Goal: Complete application form: Complete application form

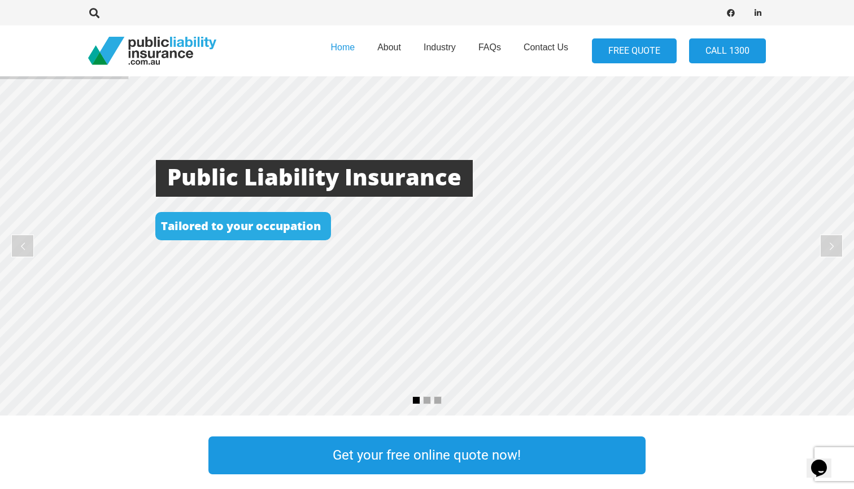
click at [656, 50] on link "FREE QUOTE" at bounding box center [634, 50] width 85 height 25
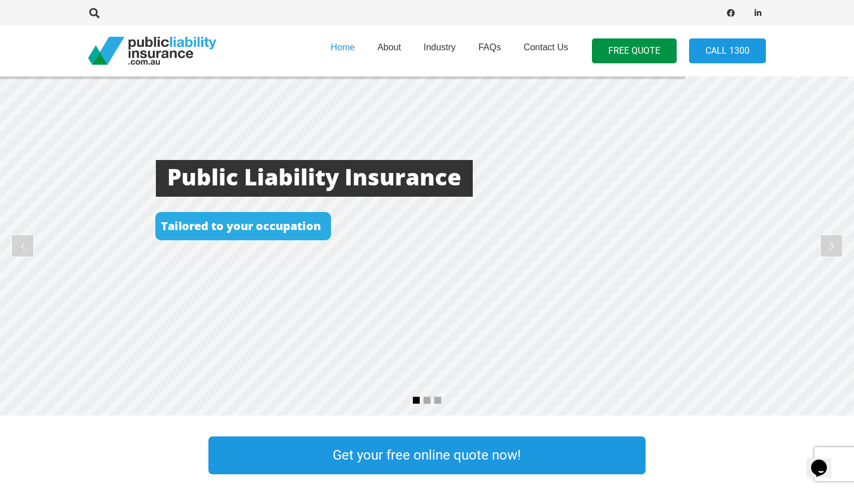
click at [427, 475] on div "Get your free online quote now!" at bounding box center [427, 455] width 437 height 44
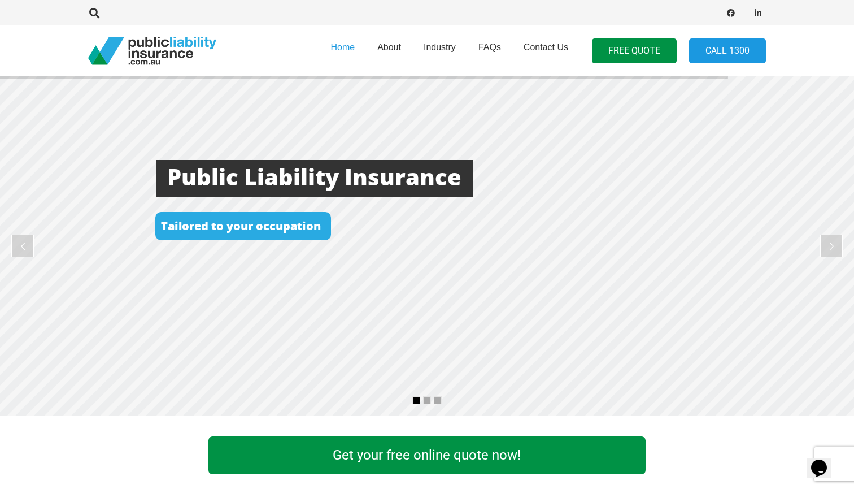
click at [441, 455] on link "Get your free online quote now!" at bounding box center [427, 455] width 437 height 38
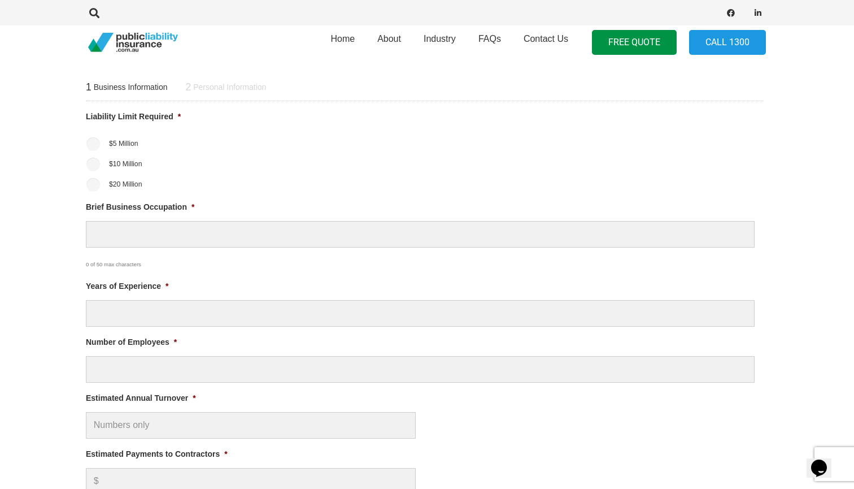
scroll to position [445, 2]
click at [93, 179] on input "$20 Million" at bounding box center [93, 183] width 14 height 14
radio input "true"
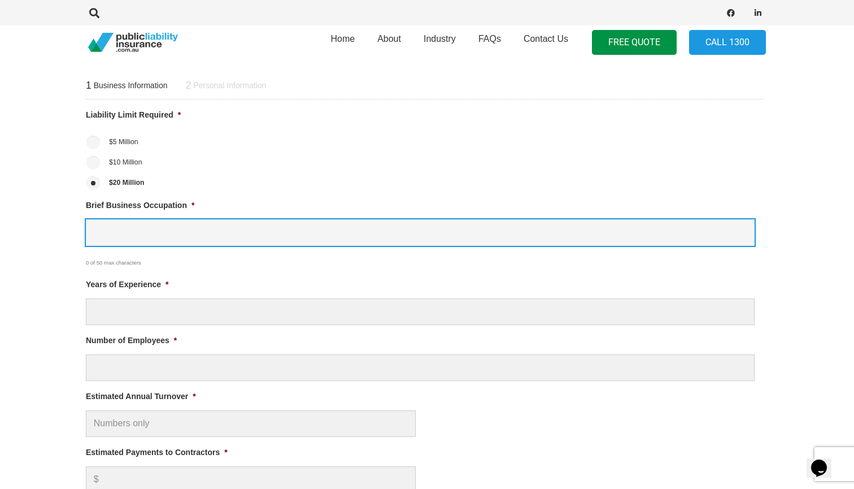
click at [140, 236] on input "Brief Business Occupation *" at bounding box center [420, 232] width 669 height 27
type input "Manager"
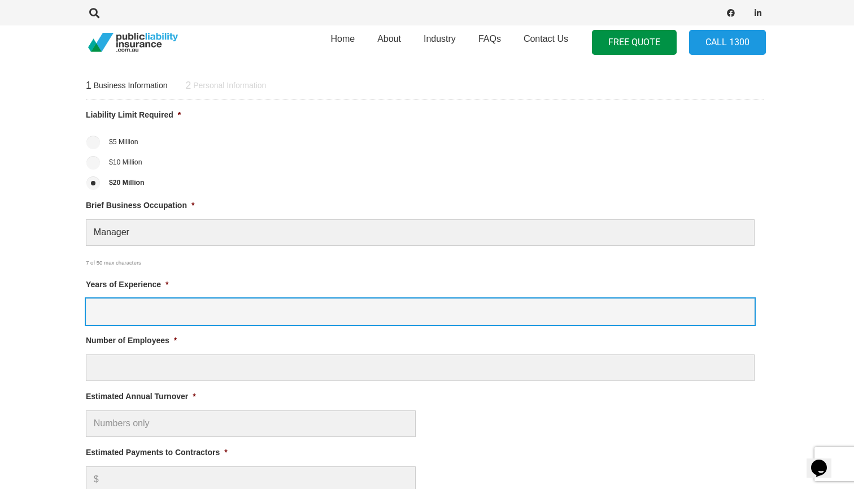
click at [171, 310] on input "Years of Experience *" at bounding box center [420, 311] width 669 height 27
type input "0"
type input "1"
type input "2"
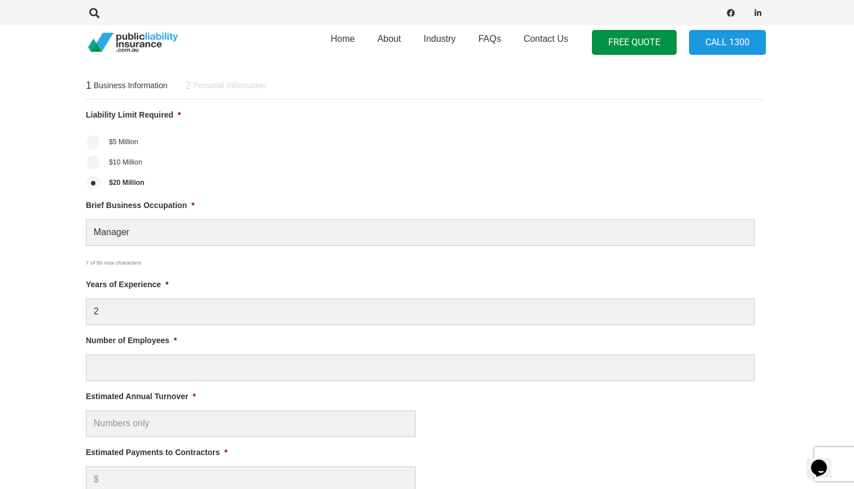
click at [172, 383] on ul "Liability Limit Required * $5 Million $10 Million $20 Million Brief Business Oc…" at bounding box center [425, 361] width 678 height 504
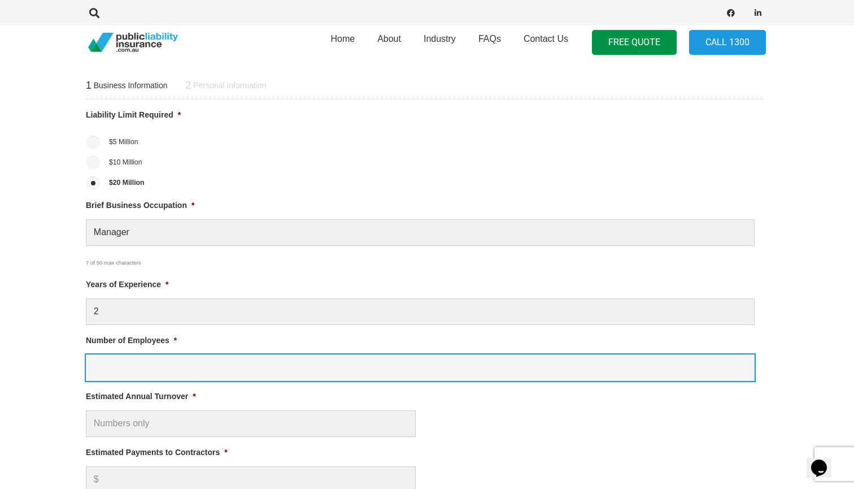
click at [179, 368] on input "Number of Employees *" at bounding box center [420, 367] width 669 height 27
type input "1"
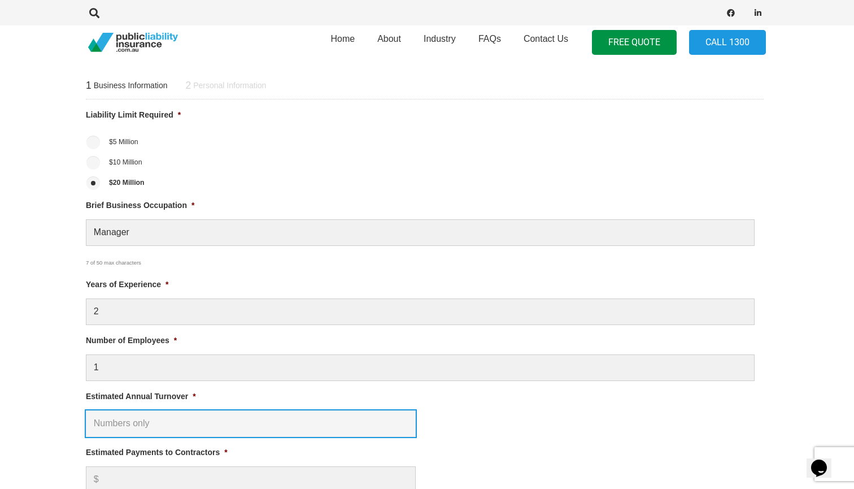
click at [160, 418] on input "Estimated Annual Turnover *" at bounding box center [251, 423] width 330 height 27
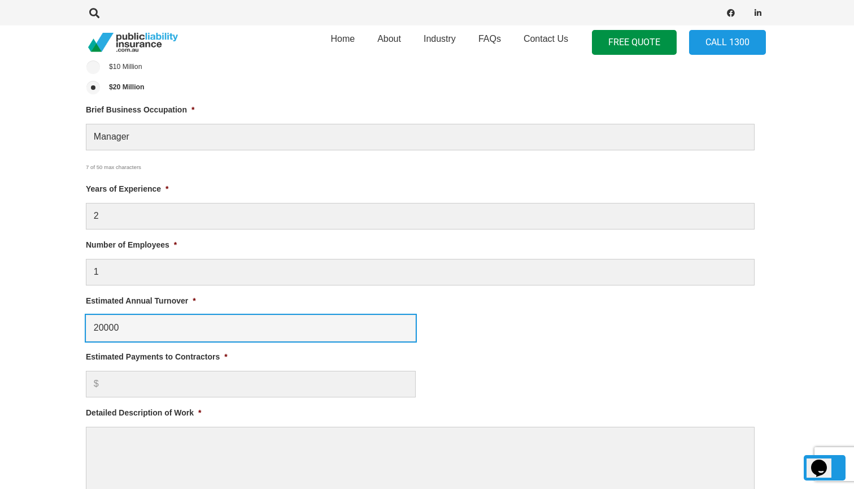
scroll to position [544, 2]
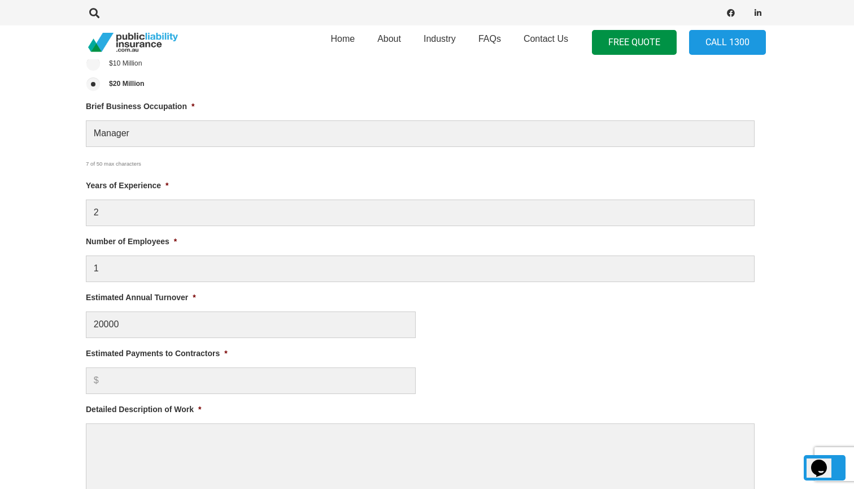
type input "$ 20,000.00"
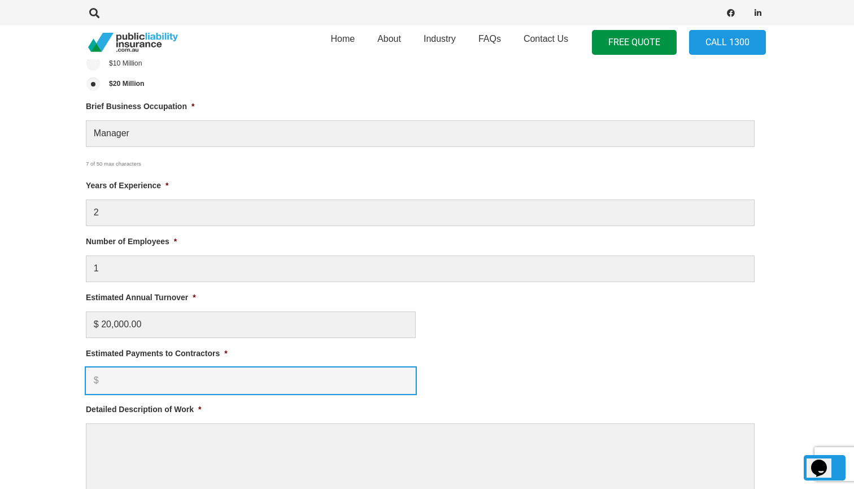
click at [155, 368] on input "Estimated Payments to Contractors *" at bounding box center [251, 380] width 330 height 27
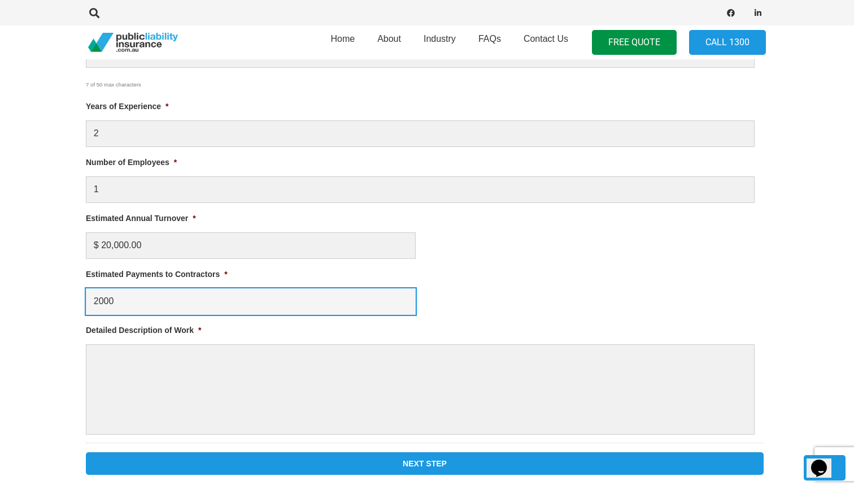
scroll to position [645, 2]
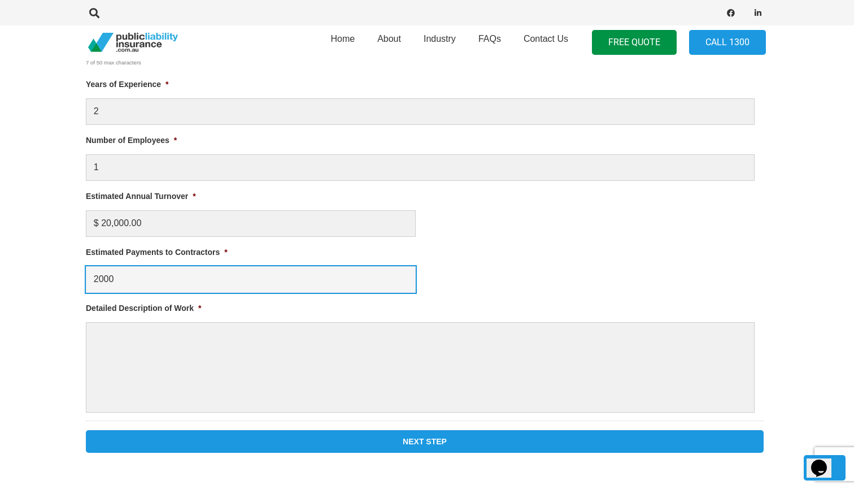
type input "2000"
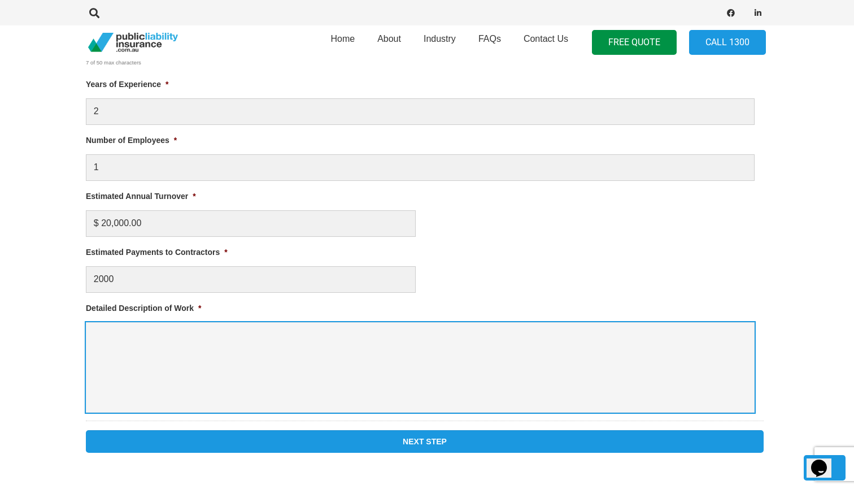
click at [229, 354] on textarea "Detailed Description of Work *" at bounding box center [420, 367] width 669 height 90
type textarea "Vending Machine sales in public area"
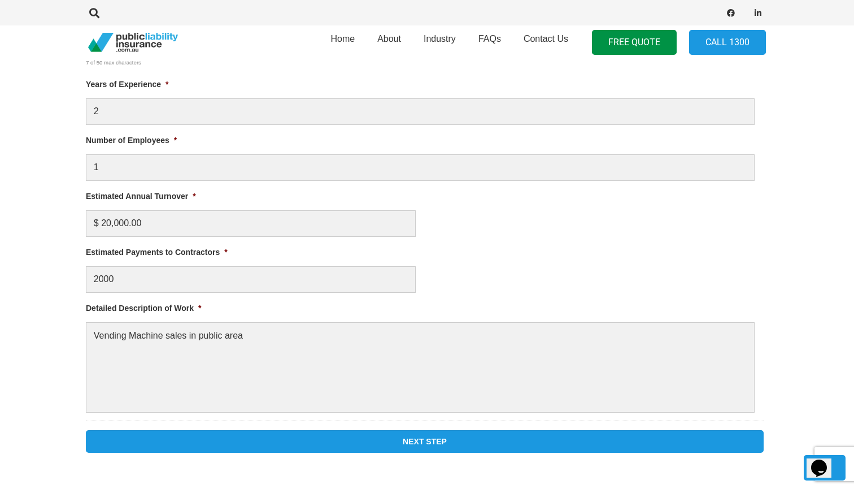
click at [360, 439] on input "Next Step" at bounding box center [425, 441] width 678 height 23
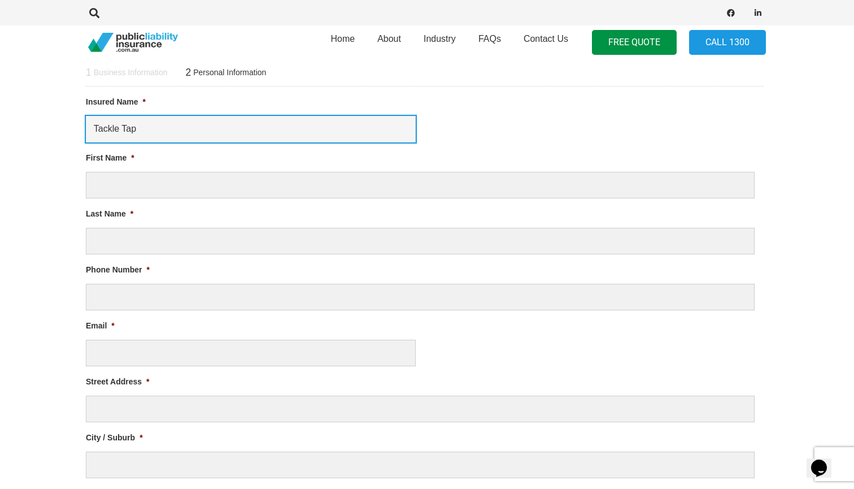
type input "Tackle Tap"
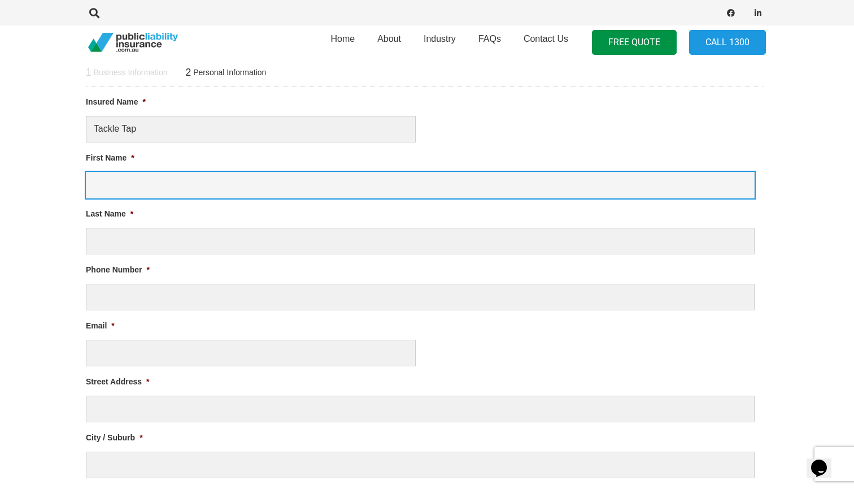
type input "A"
type input "Enlai"
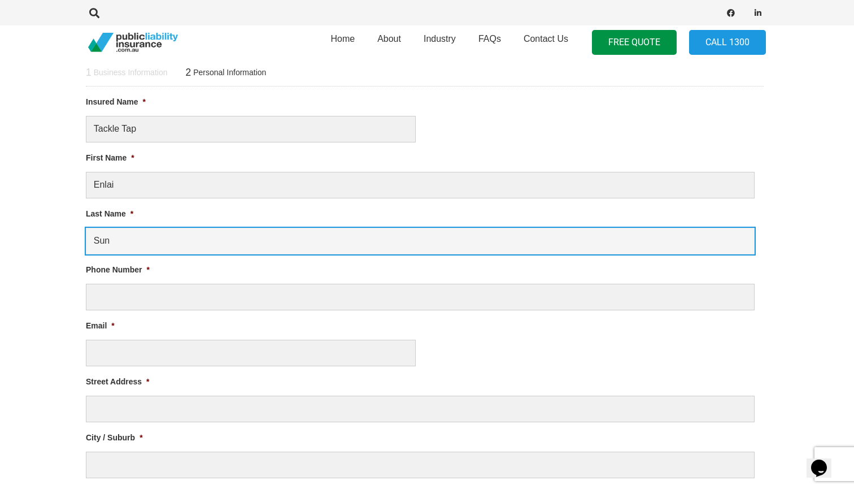
type input "Sun"
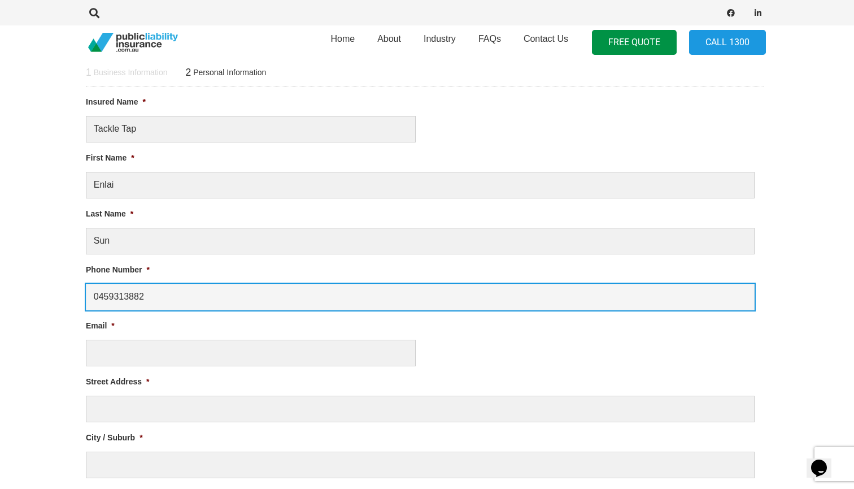
type input "0459313882"
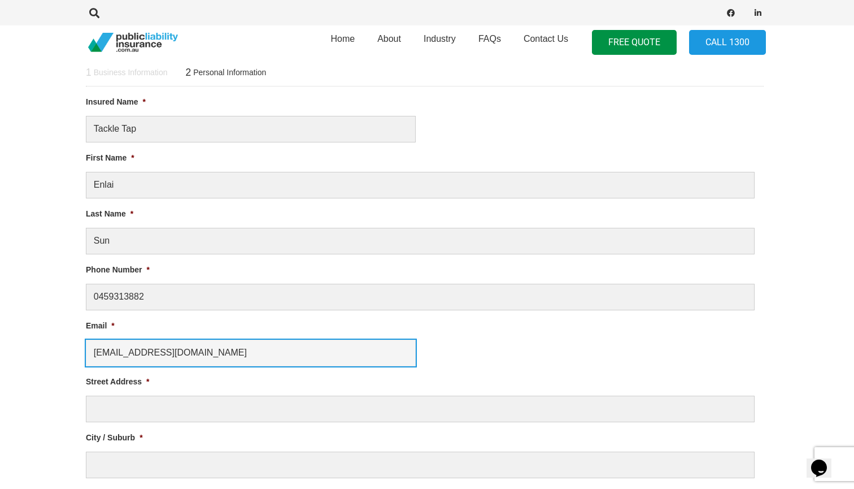
type input "[EMAIL_ADDRESS][DOMAIN_NAME]"
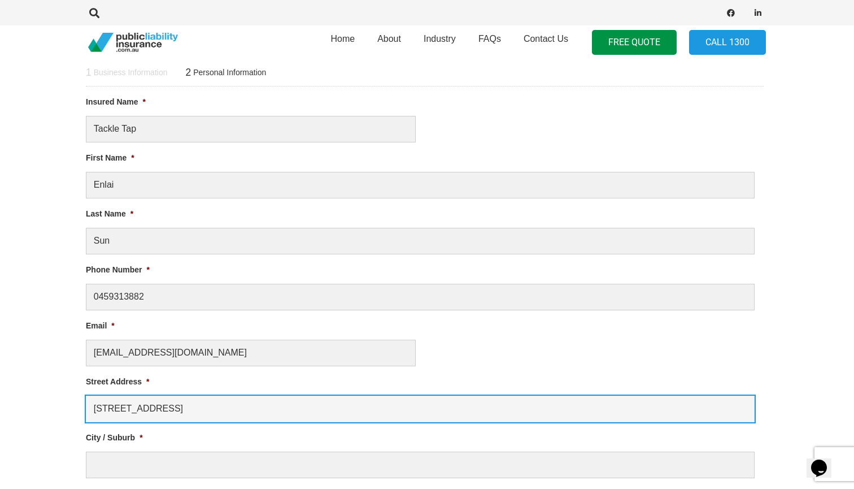
type input "[STREET_ADDRESS]"
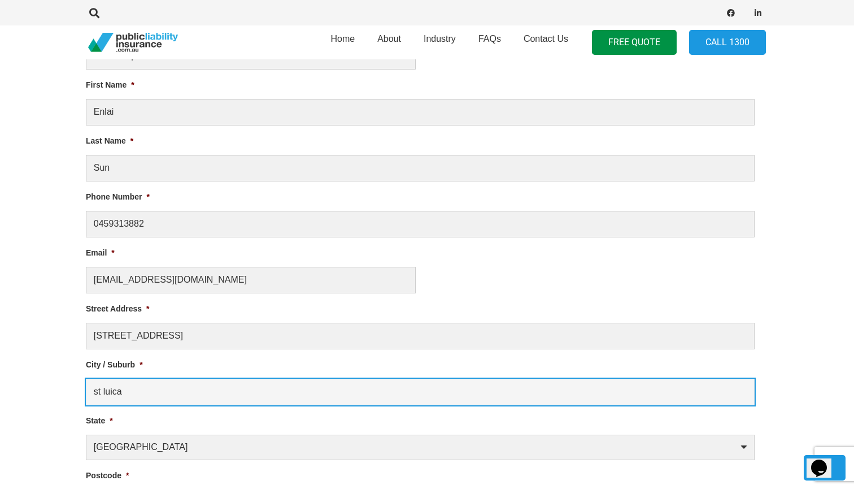
scroll to position [561, 2]
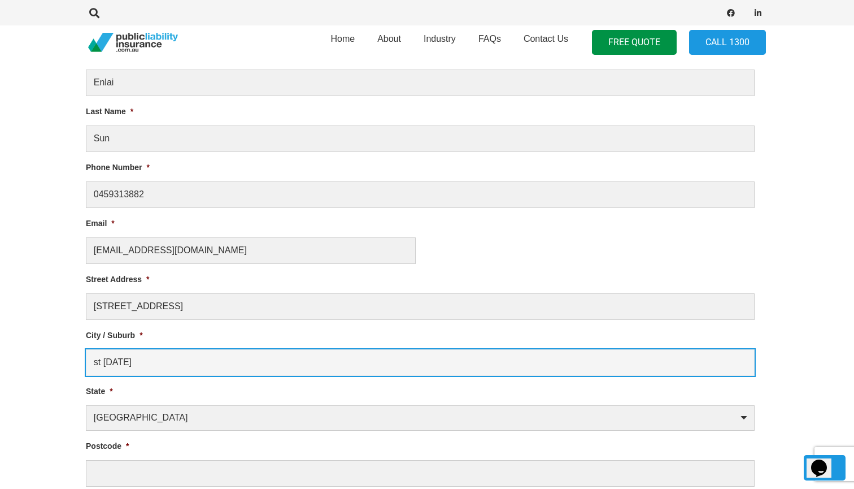
type input "st [DATE]"
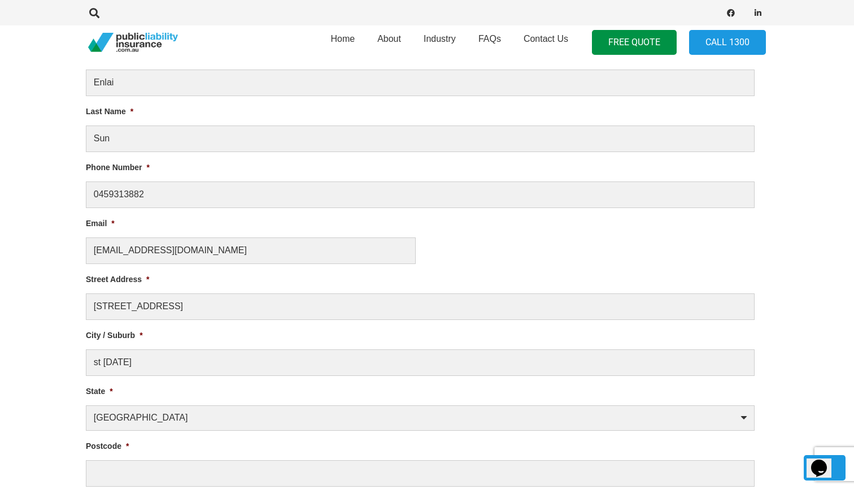
click at [163, 401] on li "State * [GEOGRAPHIC_DATA] [GEOGRAPHIC_DATA] [GEOGRAPHIC_DATA] [GEOGRAPHIC_DATA]…" at bounding box center [425, 408] width 678 height 46
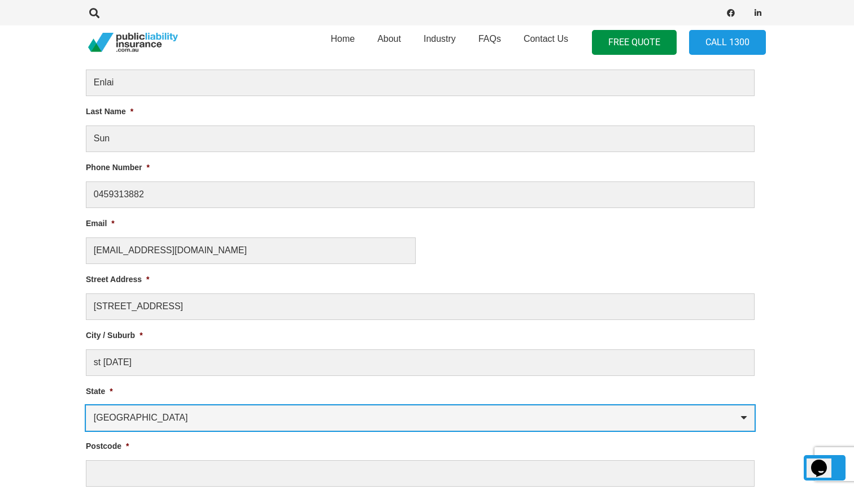
select select "[GEOGRAPHIC_DATA]"
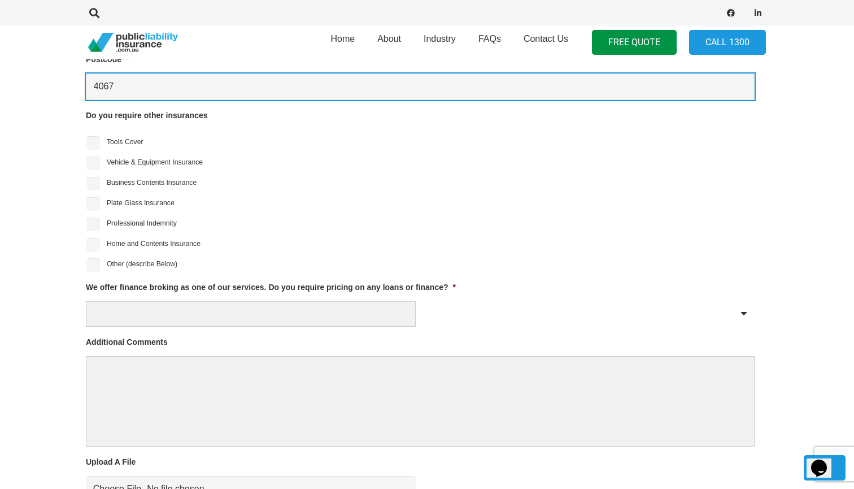
scroll to position [952, 2]
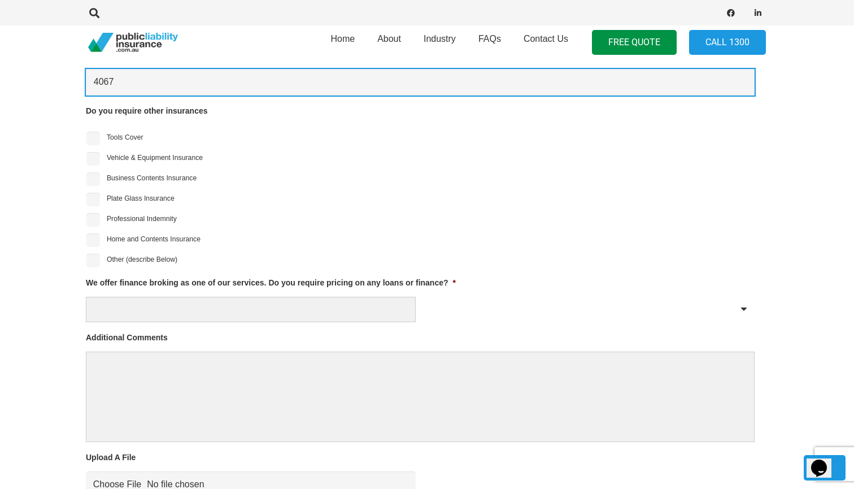
type input "4067"
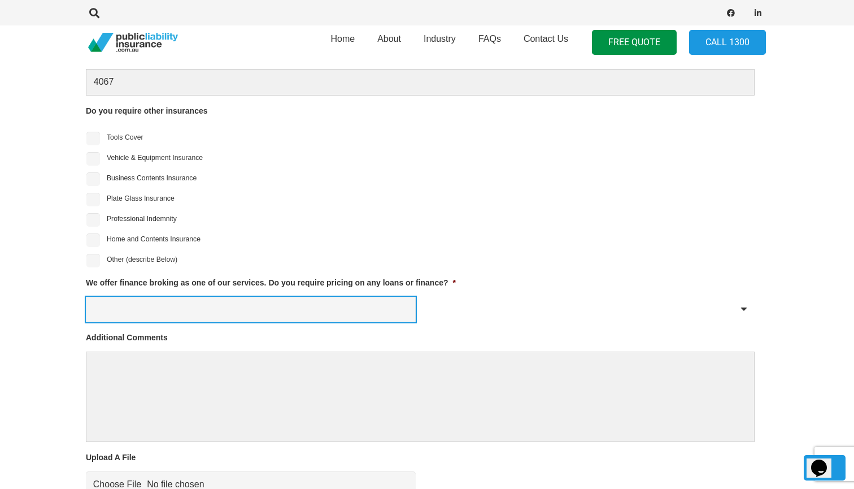
select select "No"
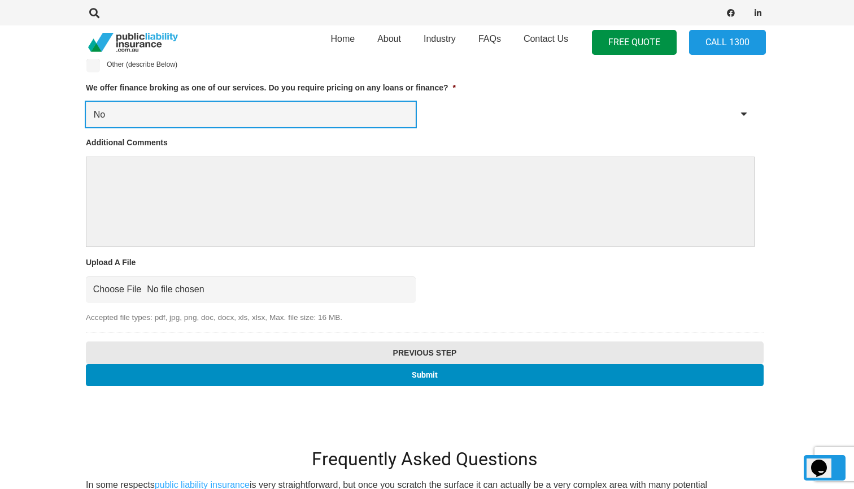
scroll to position [1154, 2]
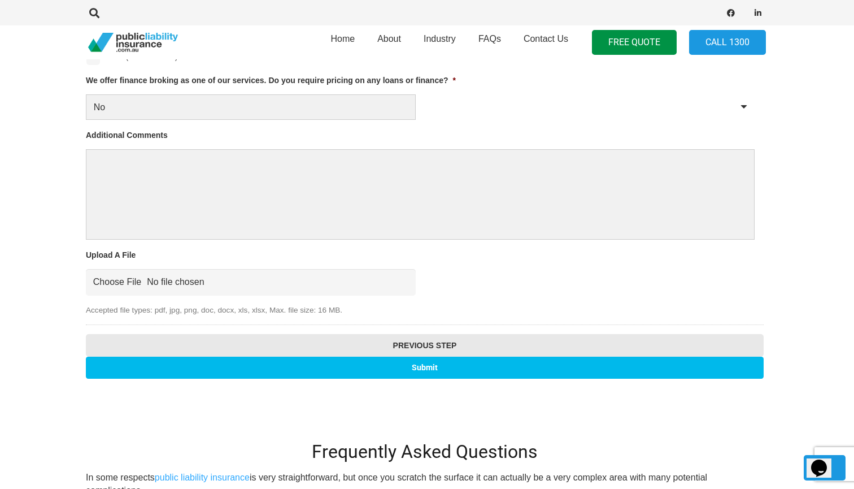
click at [307, 362] on input "Submit" at bounding box center [425, 368] width 678 height 22
